Goal: Task Accomplishment & Management: Manage account settings

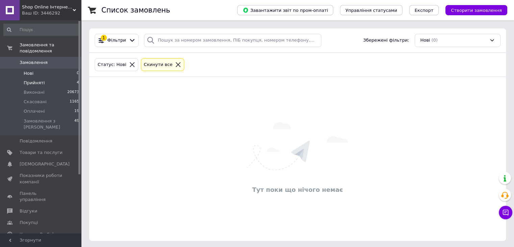
click at [58, 78] on li "Прийняті 4" at bounding box center [41, 82] width 83 height 9
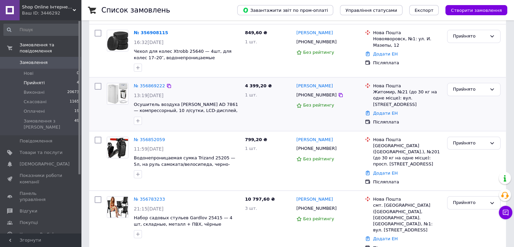
scroll to position [77, 0]
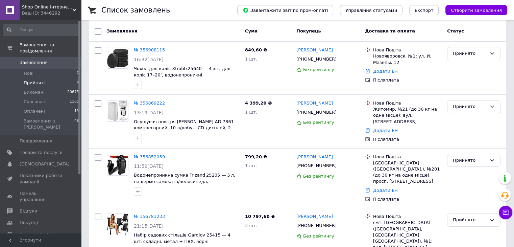
scroll to position [68, 0]
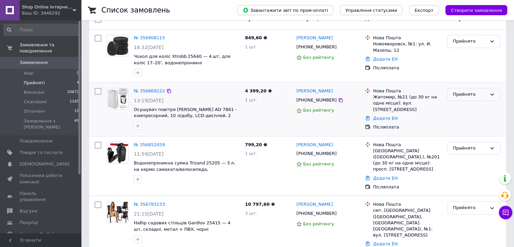
click at [480, 92] on div "Прийнято" at bounding box center [470, 94] width 34 height 7
click at [476, 104] on li "Виконано" at bounding box center [474, 108] width 53 height 13
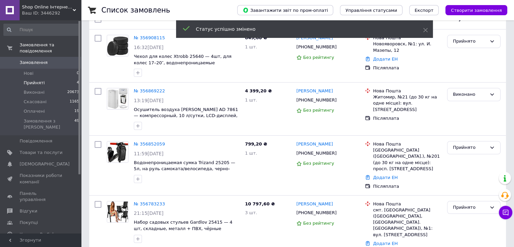
click at [146, 90] on link "№ 356869222" at bounding box center [149, 90] width 31 height 5
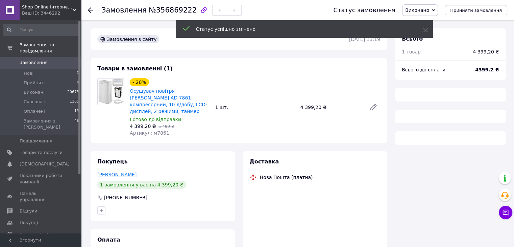
click at [124, 172] on link "[PERSON_NAME]" at bounding box center [116, 174] width 39 height 5
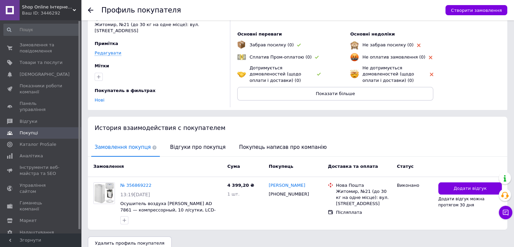
scroll to position [49, 0]
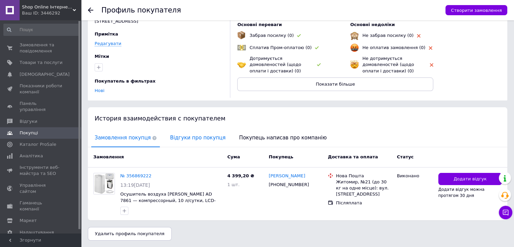
drag, startPoint x: 172, startPoint y: 118, endPoint x: 176, endPoint y: 130, distance: 13.0
click at [173, 121] on span "История взаимодействия с покупателем" at bounding box center [160, 118] width 131 height 7
click at [180, 136] on span "Відгуки про покупця" at bounding box center [198, 137] width 62 height 17
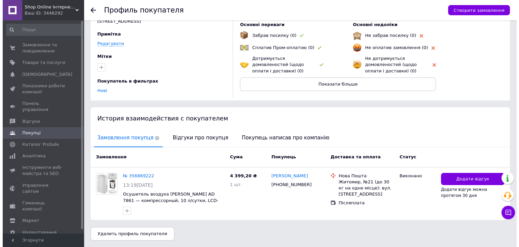
scroll to position [0, 0]
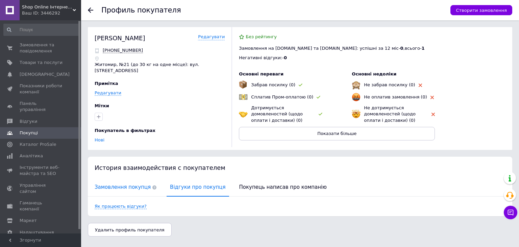
click at [130, 182] on span "Замовлення покупця" at bounding box center [125, 186] width 69 height 17
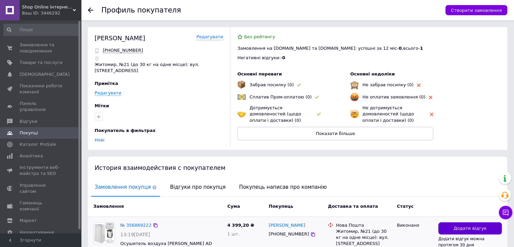
click at [454, 227] on button "Додати відгук" at bounding box center [470, 228] width 64 height 13
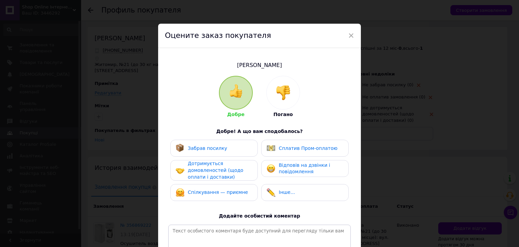
click at [283, 94] on img at bounding box center [283, 92] width 15 height 15
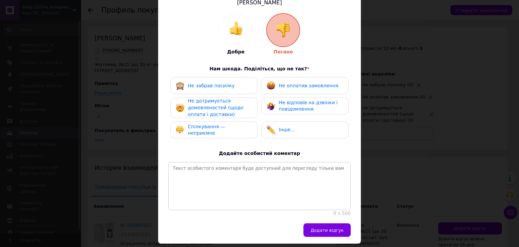
scroll to position [68, 0]
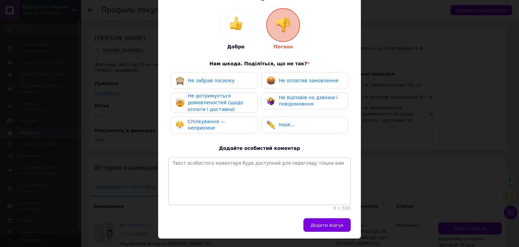
click at [221, 123] on span "Спілкування — неприємне" at bounding box center [207, 125] width 38 height 12
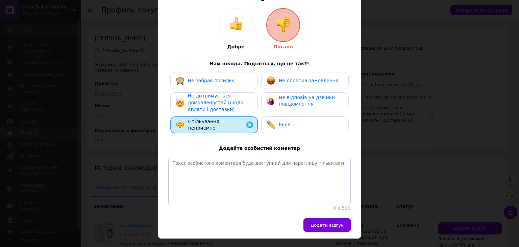
click at [289, 109] on div "Не відповів на дзвінки і повідомлення" at bounding box center [305, 100] width 88 height 17
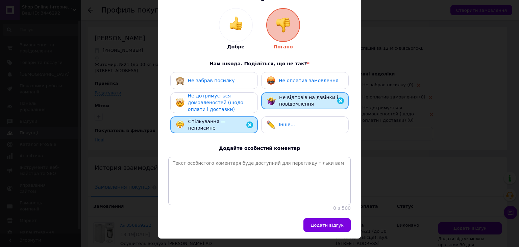
click at [286, 78] on span "Не оплатив замовлення" at bounding box center [308, 80] width 59 height 5
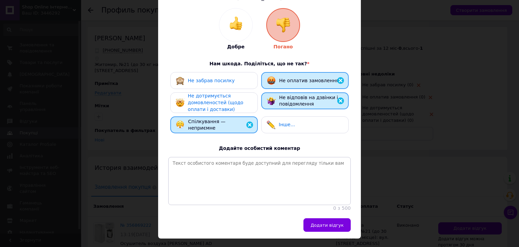
click at [256, 99] on div "Не дотримується домовленостей (щодо оплати і доставки)" at bounding box center [214, 102] width 88 height 21
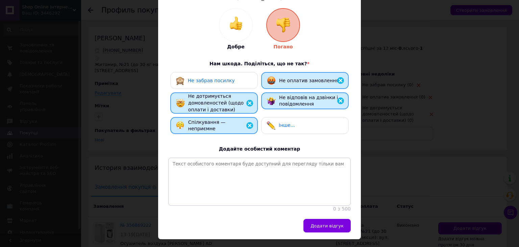
click at [230, 83] on div "Не забрав посилку" at bounding box center [214, 80] width 77 height 9
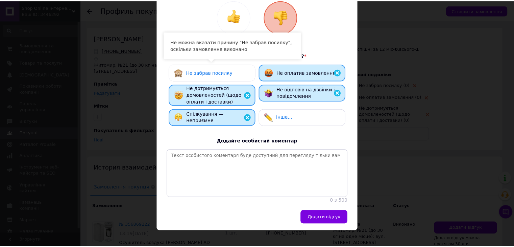
scroll to position [90, 0]
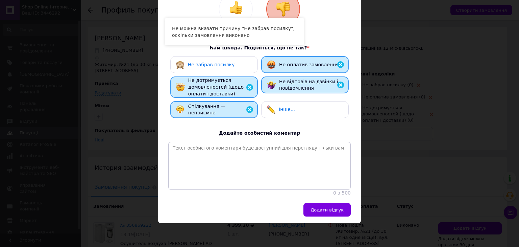
click at [333, 214] on button "Додати відгук" at bounding box center [327, 210] width 47 height 14
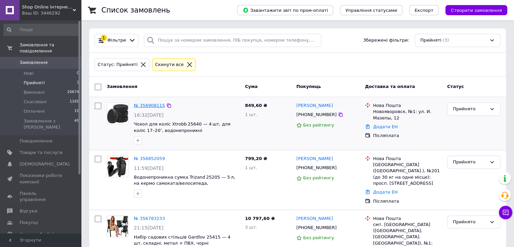
click at [144, 103] on link "№ 356908115" at bounding box center [149, 105] width 31 height 5
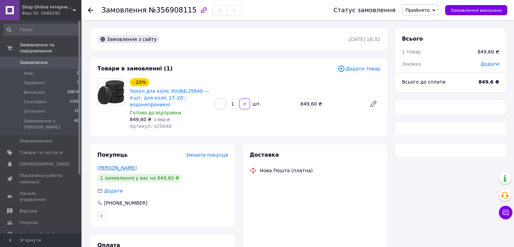
click at [124, 169] on link "Зимовець Максим" at bounding box center [116, 167] width 39 height 5
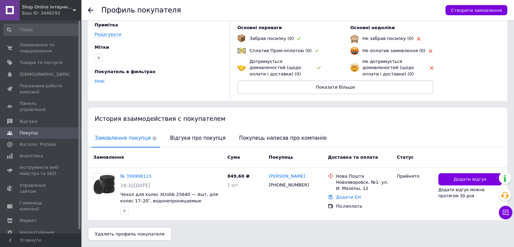
drag, startPoint x: 193, startPoint y: 170, endPoint x: 182, endPoint y: 126, distance: 45.4
click at [192, 170] on div "№ 356908115 16:32, 12.08.2025 Чехол для колес Xtrobb 25640 — 4шт, для колес 17–…" at bounding box center [171, 193] width 107 height 47
click at [182, 126] on div "История взаимодействия с покупателем" at bounding box center [297, 118] width 419 height 22
click at [185, 138] on span "Відгуки про покупця" at bounding box center [198, 137] width 62 height 17
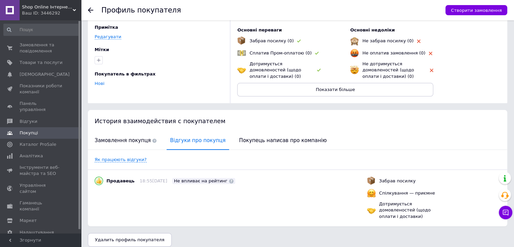
click at [92, 8] on icon at bounding box center [90, 9] width 5 height 5
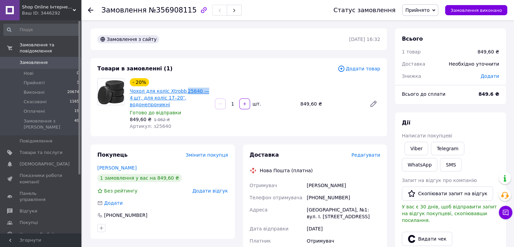
drag, startPoint x: 202, startPoint y: 89, endPoint x: 181, endPoint y: 88, distance: 20.6
click at [181, 88] on span "Чохол для коліс Xtrobb 25640 — 4 шт, для коліс 17–20″, водонепроникні" at bounding box center [170, 98] width 80 height 20
copy link "25640 —"
click at [92, 11] on icon at bounding box center [90, 9] width 5 height 5
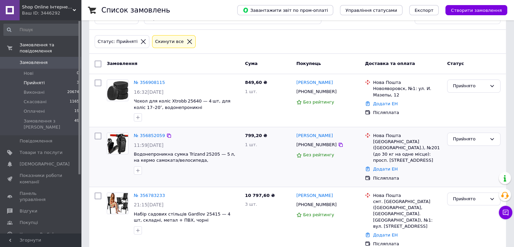
scroll to position [24, 0]
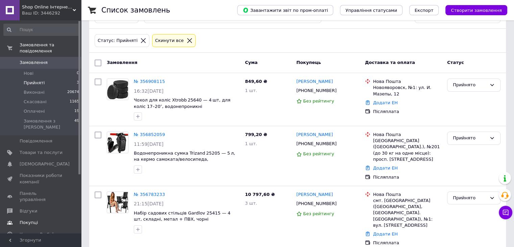
click at [59, 217] on link "Покупці" at bounding box center [41, 222] width 83 height 11
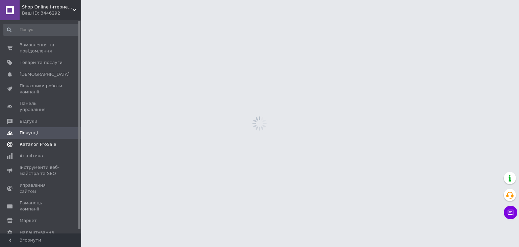
click at [49, 141] on span "Каталог ProSale" at bounding box center [38, 144] width 37 height 6
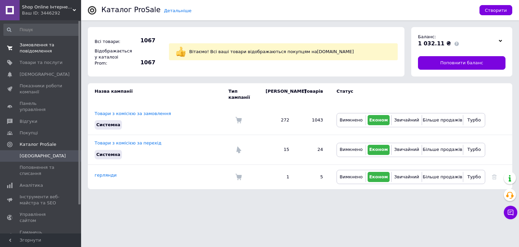
click at [42, 48] on span "Замовлення та повідомлення" at bounding box center [41, 48] width 43 height 12
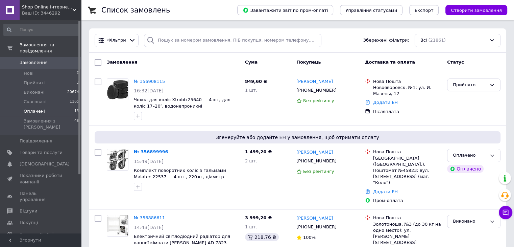
click at [56, 106] on li "Оплачені 19" at bounding box center [41, 110] width 83 height 9
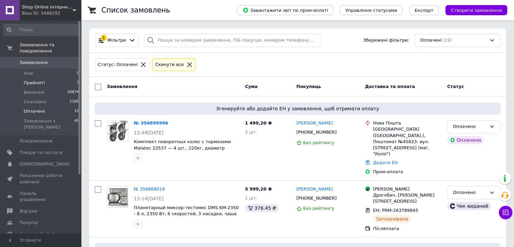
click at [54, 78] on li "Прийняті 3" at bounding box center [41, 82] width 83 height 9
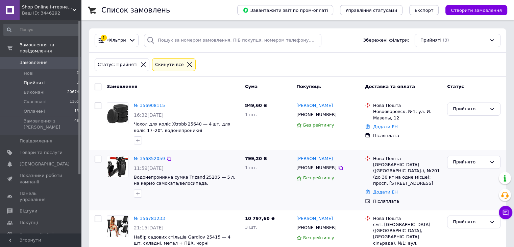
click at [231, 177] on span "Водонепроникна сумка Trizand 25205 — 5 л, на кермо самоката/велосипеда, чорно‑с…" at bounding box center [187, 180] width 106 height 13
drag, startPoint x: 231, startPoint y: 177, endPoint x: 190, endPoint y: 177, distance: 40.6
click at [190, 177] on span "Водонепроникна сумка Trizand 25205 — 5 л, на кермо самоката/велосипеда, чорно‑с…" at bounding box center [187, 180] width 106 height 13
copy span "Trizand 25205 — 5 л, на"
click at [37, 11] on div "Ваш ID: 3446292" at bounding box center [51, 13] width 59 height 6
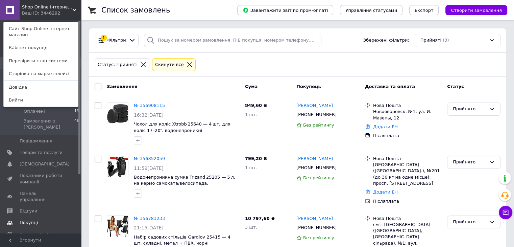
click at [53, 219] on span "Покупці" at bounding box center [41, 222] width 43 height 6
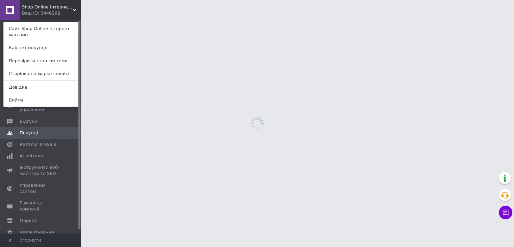
click at [41, 3] on div "Shop Online Інтернет-магазин Ваш ID: 3446292" at bounding box center [35, 10] width 31 height 20
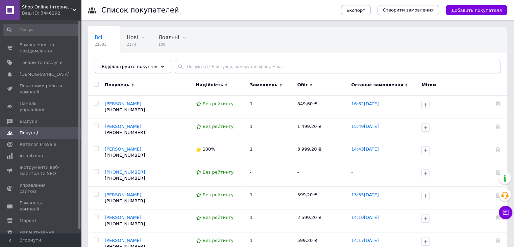
click at [50, 10] on div "Ваш ID: 3446292" at bounding box center [51, 13] width 59 height 6
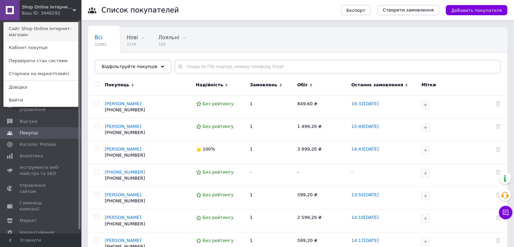
click at [51, 30] on link "Сайт Shop Online Інтернет-магазин" at bounding box center [41, 31] width 74 height 19
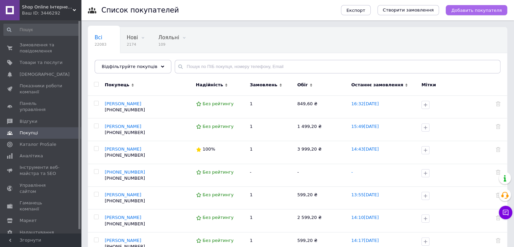
click at [482, 12] on span "Добавить покупателя" at bounding box center [476, 10] width 51 height 5
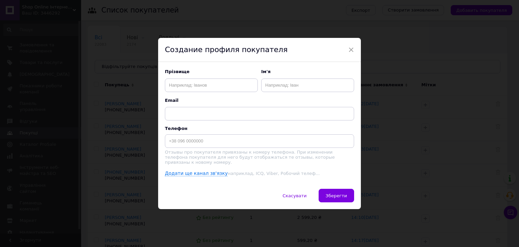
click at [251, 131] on p "Телефон" at bounding box center [259, 128] width 189 height 5
click at [258, 160] on p "Отзывы про покупателя привязаны к номеру телефона. При изменении телефона покуп…" at bounding box center [259, 156] width 189 height 15
click at [251, 150] on div "Телефон Отзывы про покупателя привязаны к номеру телефона. При изменении телефо…" at bounding box center [259, 145] width 189 height 39
click at [249, 149] on div "Телефон Отзывы про покупателя привязаны к номеру телефона. При изменении телефо…" at bounding box center [259, 145] width 189 height 39
click at [247, 147] on input at bounding box center [259, 141] width 189 height 14
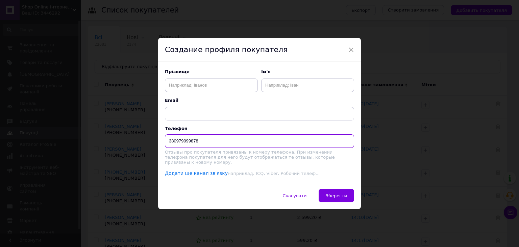
type input "380979099878"
click at [196, 92] on input "text" at bounding box center [211, 85] width 93 height 14
type input "466"
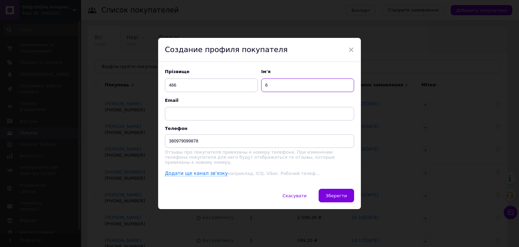
click at [304, 91] on input "6" at bounding box center [307, 85] width 93 height 14
type input "6665"
click at [340, 191] on button "Зберегти" at bounding box center [336, 196] width 35 height 14
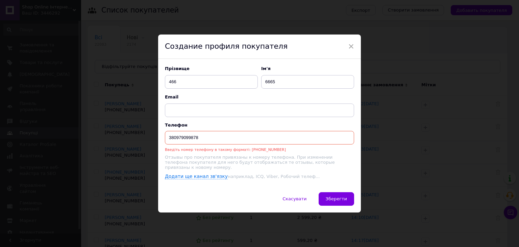
click at [246, 136] on input "380979099878" at bounding box center [259, 138] width 189 height 14
click at [401, 117] on div "× Создание профиля покупателя Прізвище 466 Ім'я 6665 Email Телефон 380979099878…" at bounding box center [259, 123] width 519 height 247
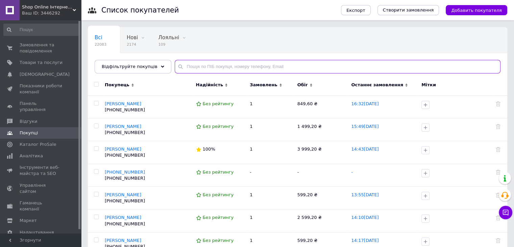
click at [222, 68] on input "text" at bounding box center [338, 67] width 326 height 14
paste input "380979099878"
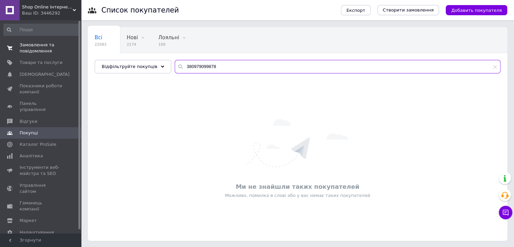
type input "380979099878"
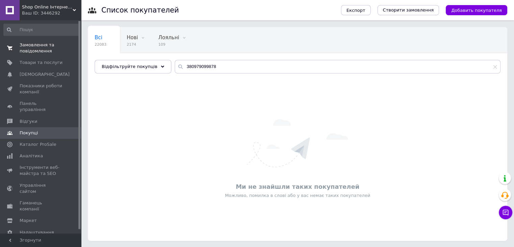
click at [31, 43] on span "Замовлення та повідомлення" at bounding box center [41, 48] width 43 height 12
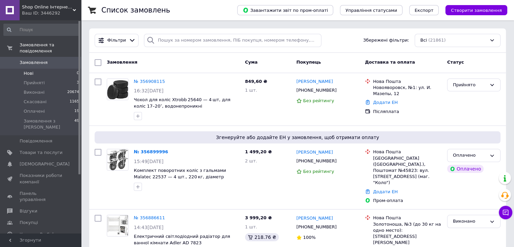
click at [57, 71] on li "Нові 0" at bounding box center [41, 73] width 83 height 9
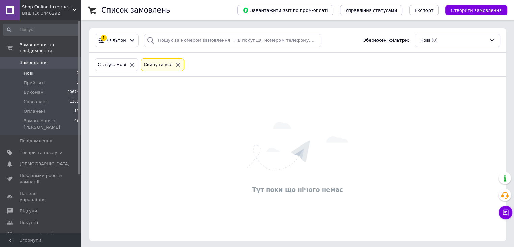
click at [41, 59] on span "Замовлення" at bounding box center [34, 62] width 28 height 6
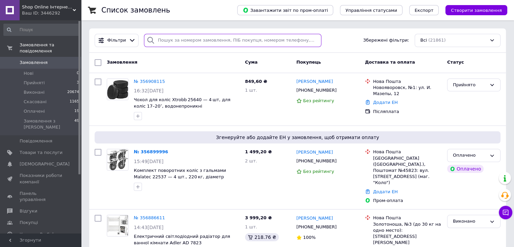
click at [196, 40] on input "search" at bounding box center [232, 40] width 177 height 13
paste input "380979099878"
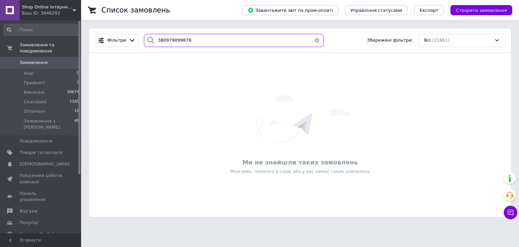
type input "380979099878"
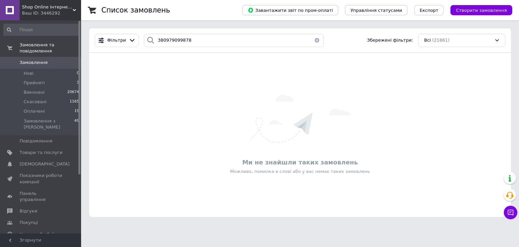
click at [30, 57] on link "Замовлення 0" at bounding box center [41, 62] width 83 height 11
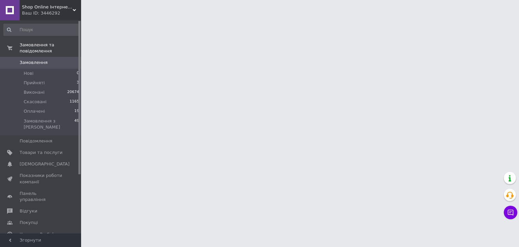
click at [35, 59] on span "Замовлення" at bounding box center [34, 62] width 28 height 6
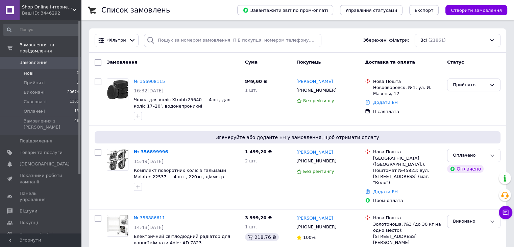
click at [50, 69] on li "Нові 0" at bounding box center [41, 73] width 83 height 9
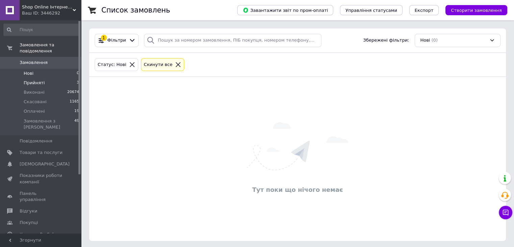
click at [61, 78] on li "Прийняті 3" at bounding box center [41, 82] width 83 height 9
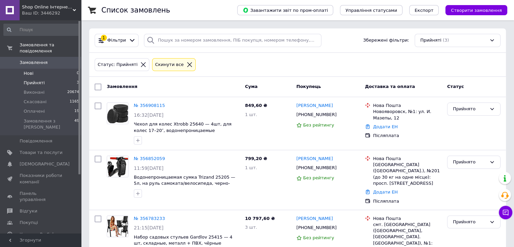
click at [62, 69] on li "Нові 0" at bounding box center [41, 73] width 83 height 9
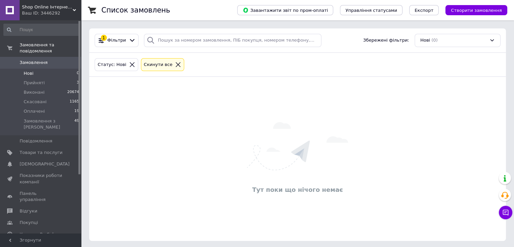
click at [32, 70] on span "Нові" at bounding box center [29, 73] width 10 height 6
click at [32, 57] on link "Замовлення 0" at bounding box center [41, 62] width 83 height 11
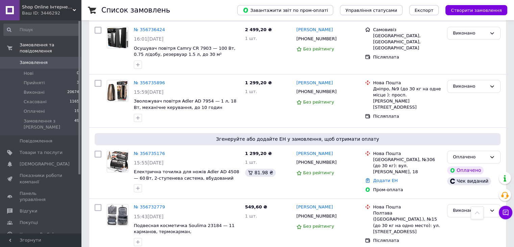
scroll to position [3448, 0]
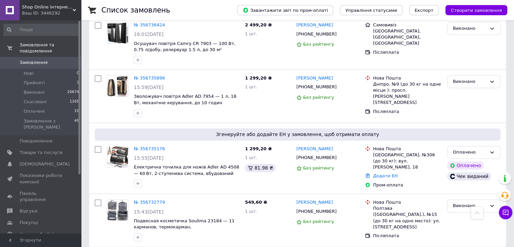
drag, startPoint x: 242, startPoint y: 183, endPoint x: 205, endPoint y: 183, distance: 36.8
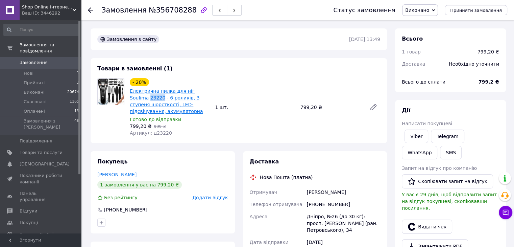
drag, startPoint x: 128, startPoint y: 97, endPoint x: 142, endPoint y: 98, distance: 13.9
click at [142, 98] on div "- 20% Електрична пилка для ніг Soulima 23220 - 6 роликів, 3 ступеня шорсткості,…" at bounding box center [169, 107] width 85 height 61
copy link "23220"
click at [88, 8] on icon at bounding box center [90, 9] width 5 height 5
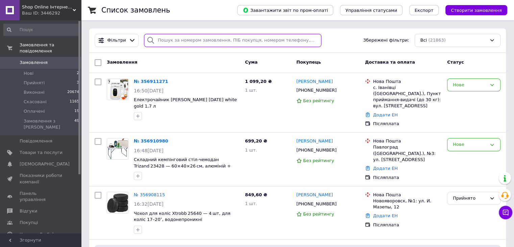
click at [192, 38] on input "search" at bounding box center [232, 40] width 177 height 13
paste input "380979099878"
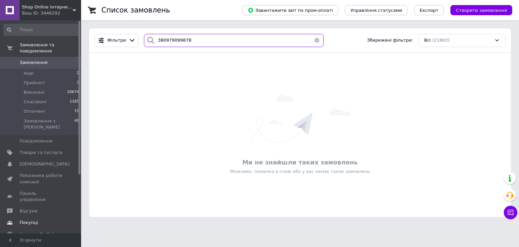
type input "380979099878"
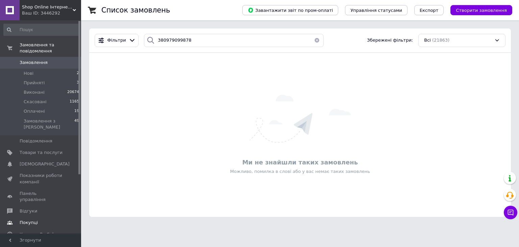
click at [42, 219] on span "Покупці" at bounding box center [41, 222] width 43 height 6
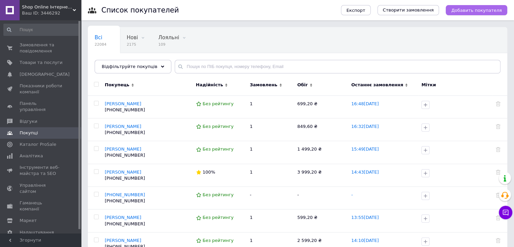
click at [480, 8] on span "Добавить покупателя" at bounding box center [476, 10] width 51 height 5
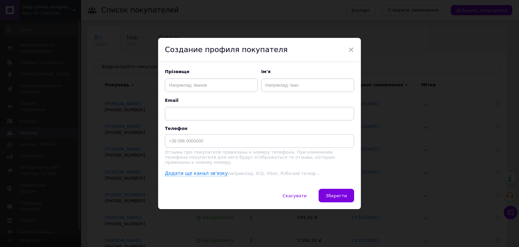
click at [208, 153] on p "Отзывы про покупателя привязаны к номеру телефона. При изменении телефона покуп…" at bounding box center [259, 156] width 189 height 15
click at [208, 145] on input at bounding box center [259, 141] width 189 height 14
paste input "380979099878"
type input "380979099878"
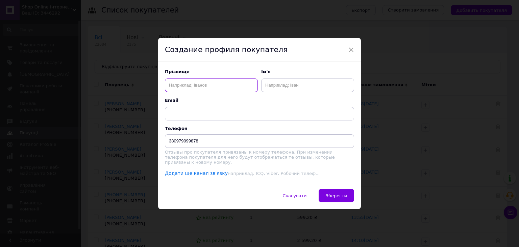
click at [209, 92] on input "text" at bounding box center [211, 85] width 93 height 14
type input "4"
click at [299, 87] on input "5" at bounding box center [307, 85] width 93 height 14
type input "54354545"
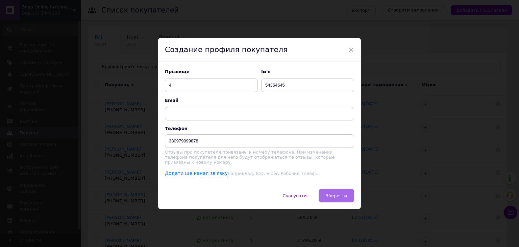
drag, startPoint x: 335, startPoint y: 184, endPoint x: 339, endPoint y: 190, distance: 7.9
click at [336, 185] on div "Прізвище 4 Ім'я 54354545 Email Телефон 380979099878 Отзывы про покупателя привя…" at bounding box center [259, 125] width 203 height 127
click at [339, 190] on button "Зберегти" at bounding box center [336, 196] width 35 height 14
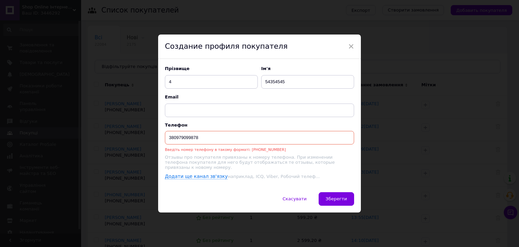
click at [396, 139] on div "× Создание профиля покупателя Прізвище 4 Ім'я 54354545 Email Телефон 3809790998…" at bounding box center [259, 123] width 519 height 247
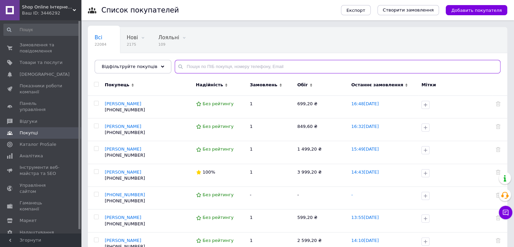
click at [239, 64] on input "text" at bounding box center [338, 67] width 326 height 14
paste input "380979099878"
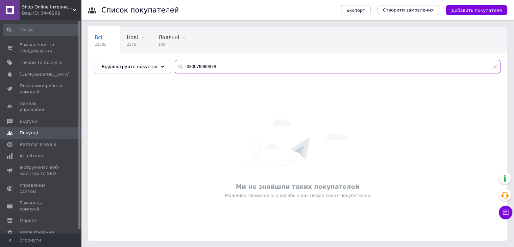
type input "380979099878"
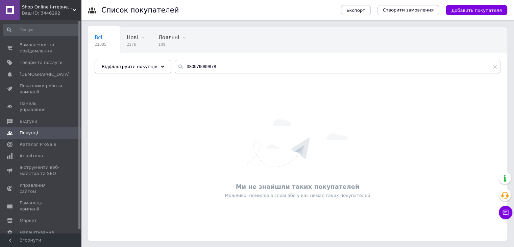
click at [469, 18] on div "Експорт Створити замовлення Добавить покупателя" at bounding box center [418, 10] width 180 height 20
click at [467, 15] on button "Добавить покупателя" at bounding box center [477, 10] width 62 height 10
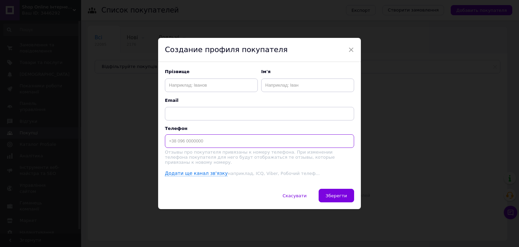
click at [197, 140] on input at bounding box center [259, 141] width 189 height 14
paste input "380979099878"
click at [169, 142] on input "380979099878" at bounding box center [259, 141] width 189 height 14
type input "+380979099878"
click at [194, 81] on input "text" at bounding box center [211, 85] width 93 height 14
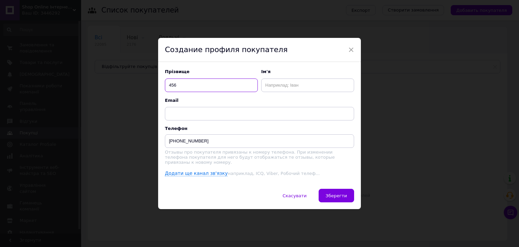
type input "456"
click at [274, 88] on input "text" at bounding box center [307, 85] width 93 height 14
type input "546565665"
click at [343, 193] on span "Зберегти" at bounding box center [336, 195] width 21 height 5
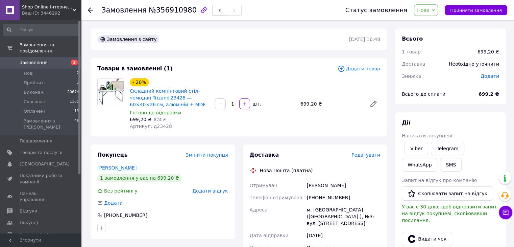
click at [121, 166] on link "[PERSON_NAME]" at bounding box center [116, 167] width 39 height 5
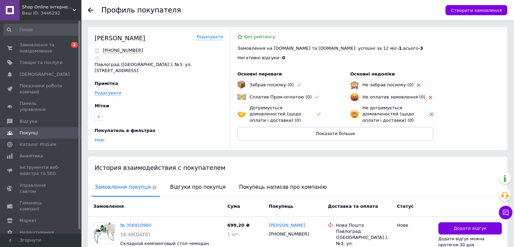
click at [177, 196] on div "Замовлення Cума Покупець Доставка та оплата Статус" at bounding box center [297, 206] width 419 height 20
click at [177, 188] on span "Відгуки про покупця" at bounding box center [198, 186] width 62 height 17
